Goal: Task Accomplishment & Management: Manage account settings

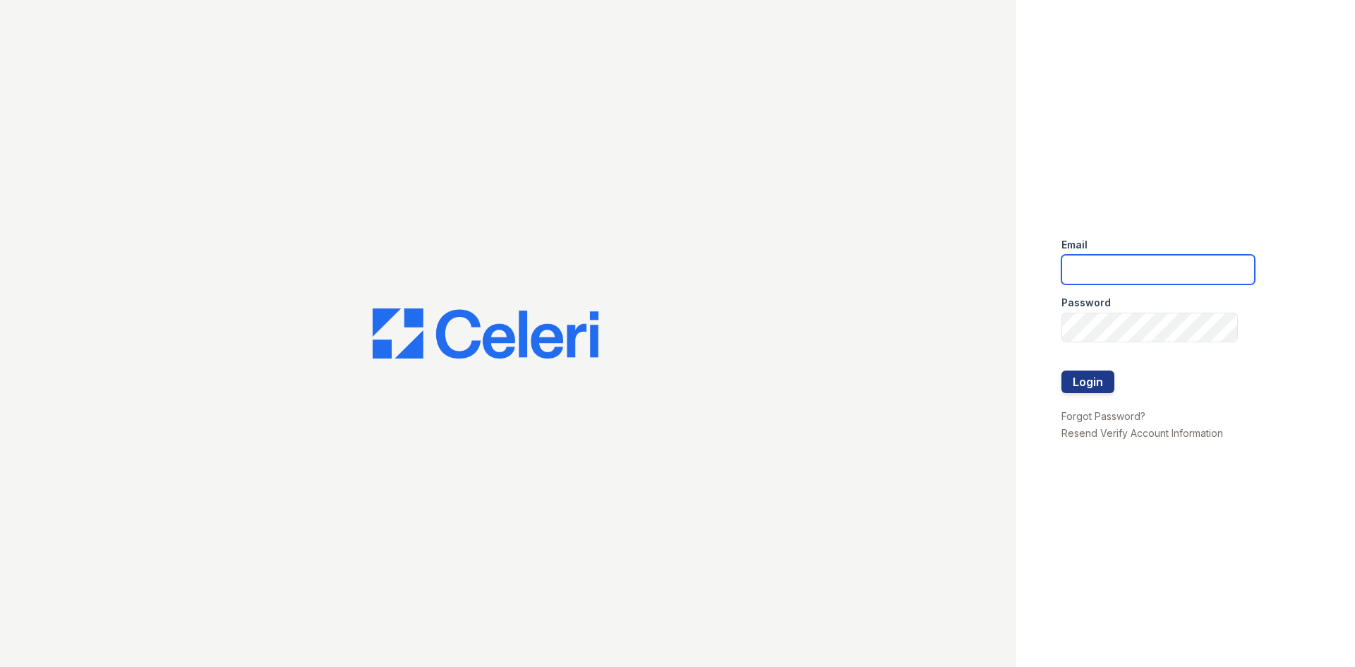
click at [1154, 265] on input "email" at bounding box center [1157, 270] width 193 height 30
type input "[EMAIL_ADDRESS][DOMAIN_NAME]"
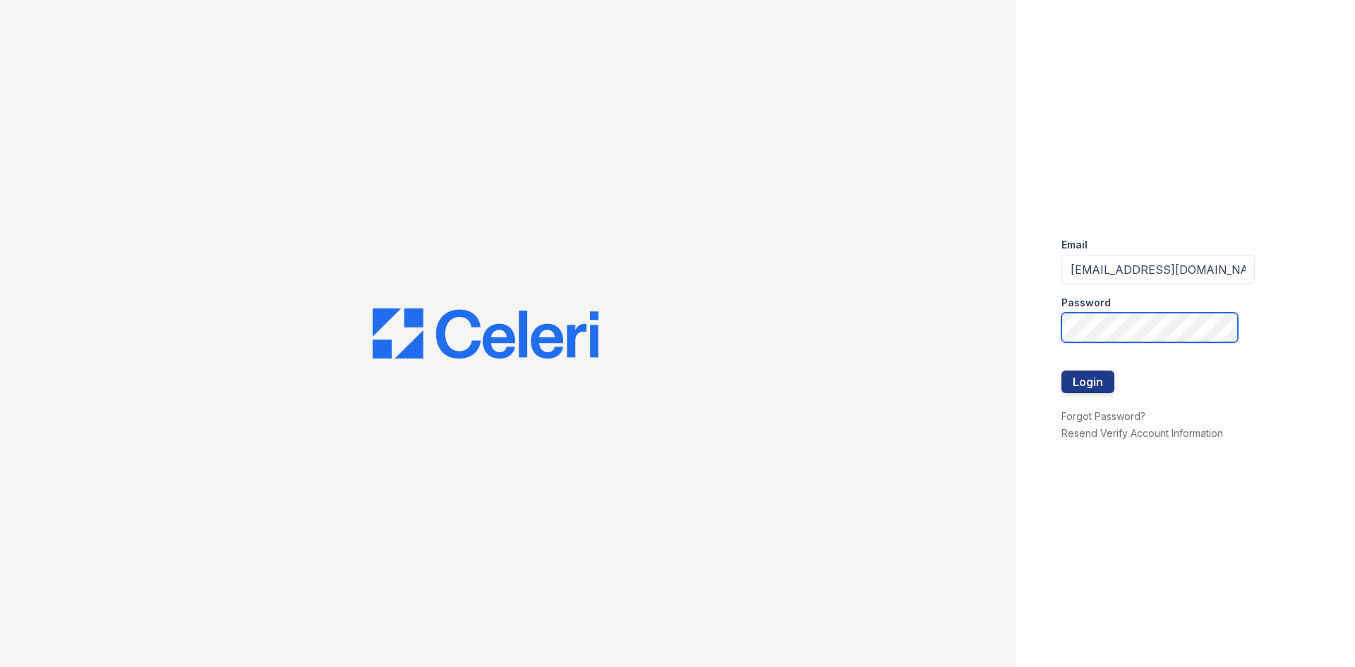
click at [1061, 370] on button "Login" at bounding box center [1087, 381] width 53 height 23
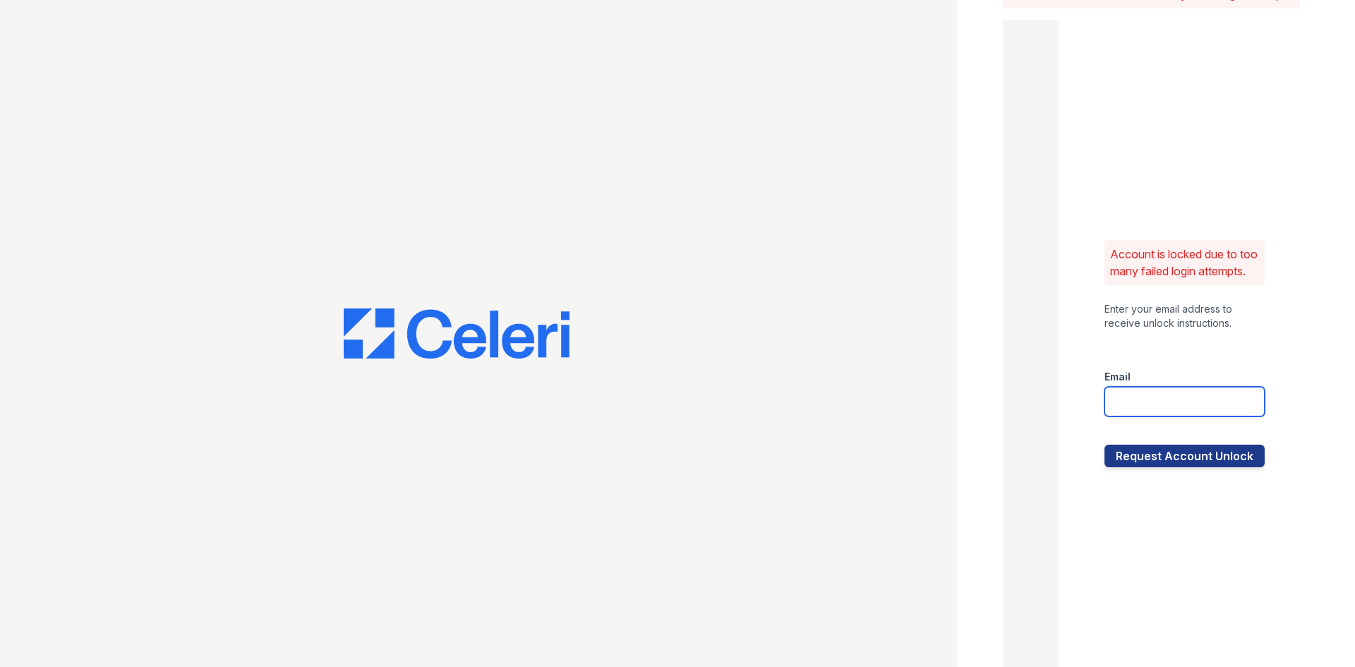
click at [1146, 416] on input "email" at bounding box center [1184, 402] width 160 height 30
type input "[EMAIL_ADDRESS][DOMAIN_NAME]"
click at [1199, 467] on button "Request Account Unlock" at bounding box center [1184, 455] width 160 height 23
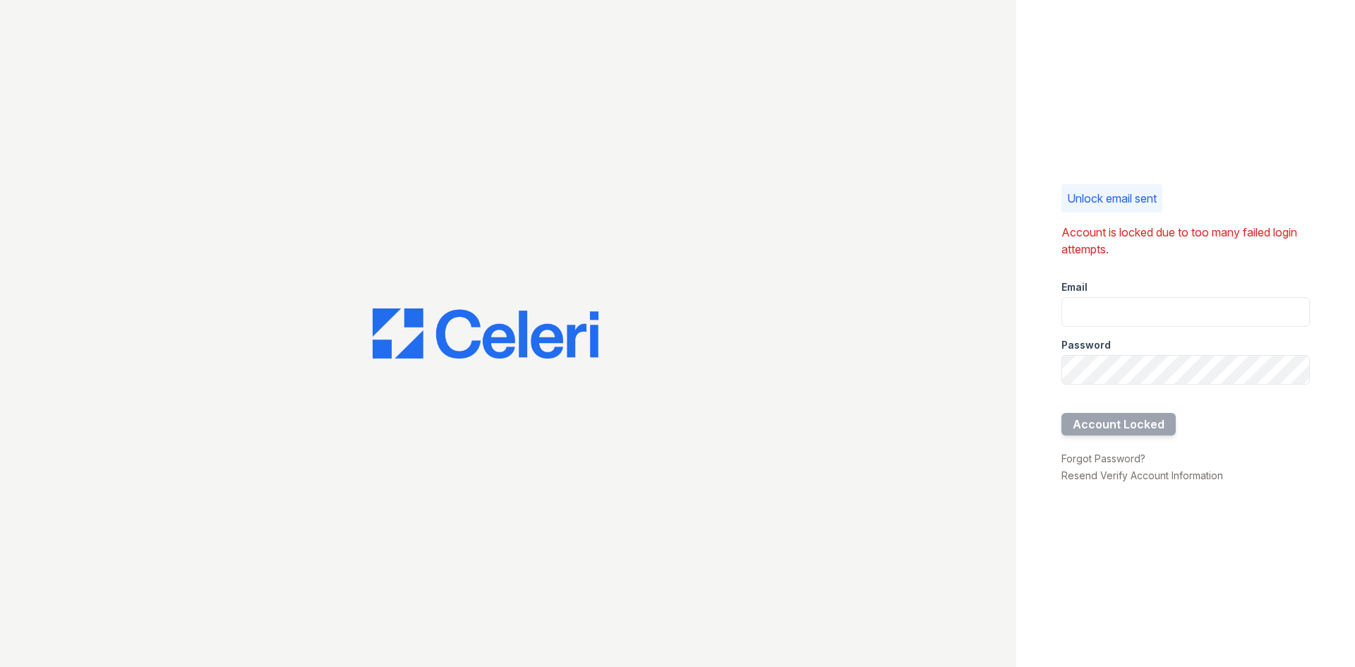
click at [1128, 198] on p "Unlock email sent" at bounding box center [1112, 198] width 90 height 17
